Goal: Task Accomplishment & Management: Manage account settings

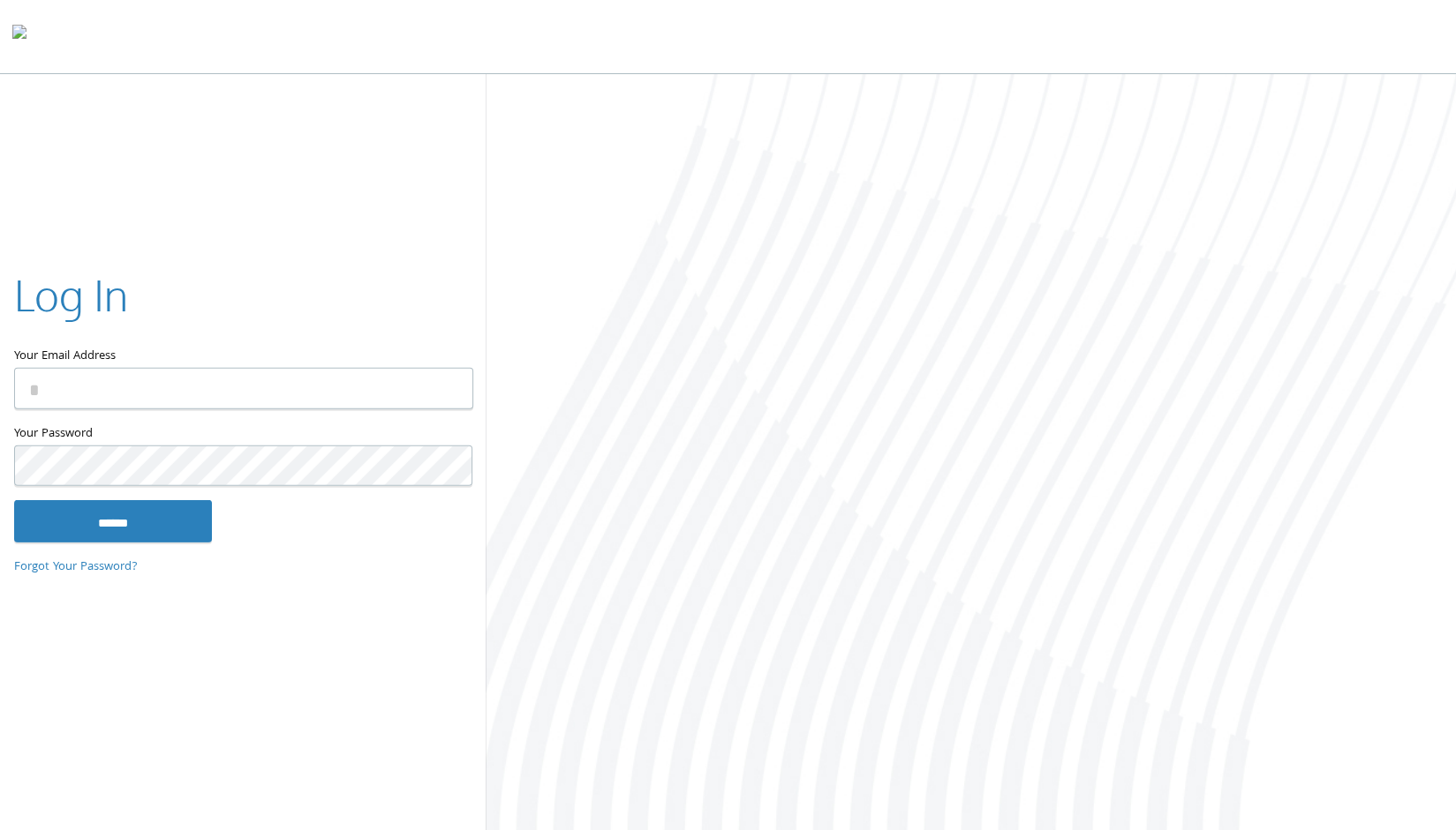
type input "**********"
click at [142, 529] on input "******" at bounding box center [113, 521] width 198 height 43
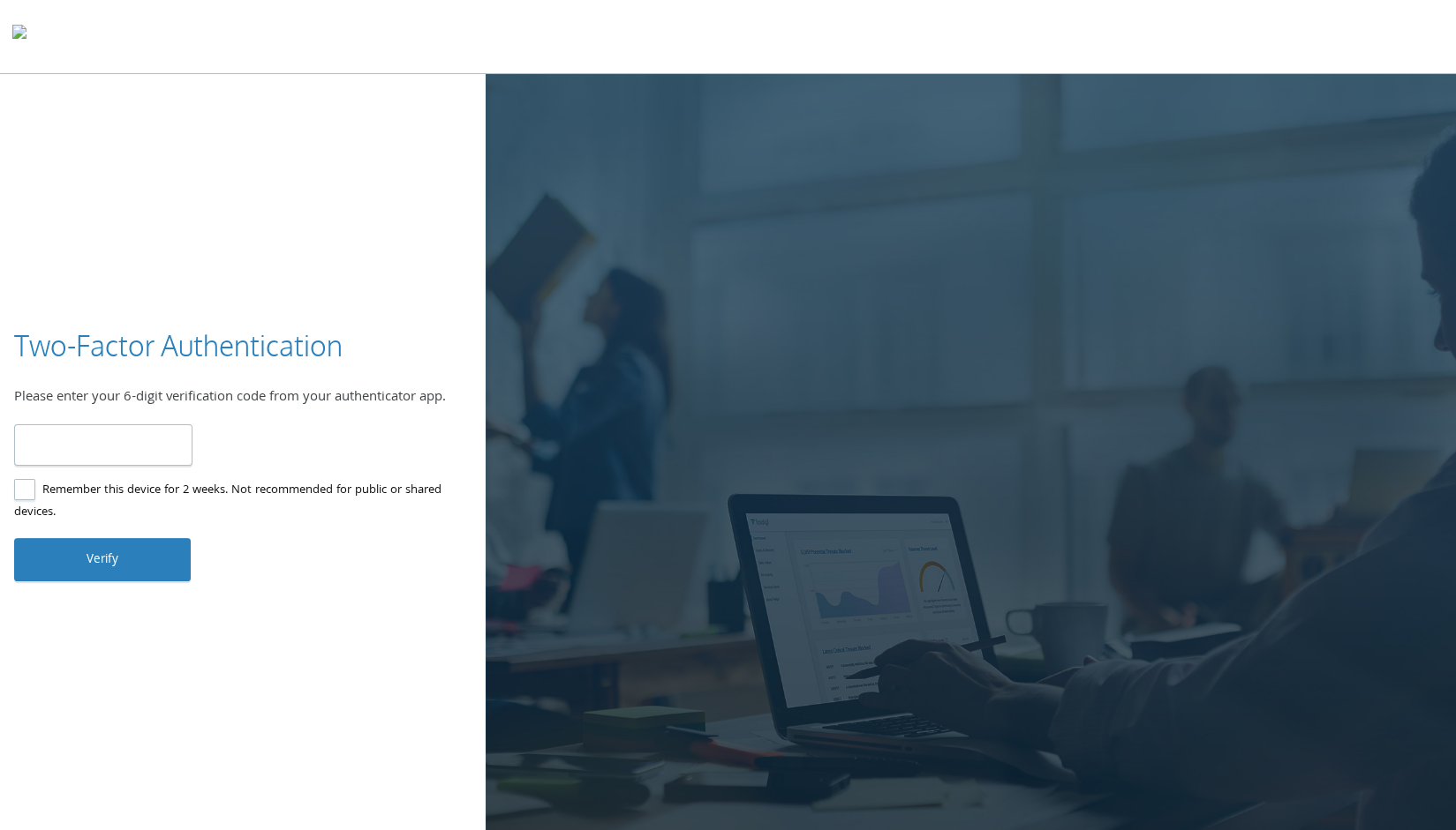
type input "*"
type input "******"
